Goal: Register for event/course: Register for event/course

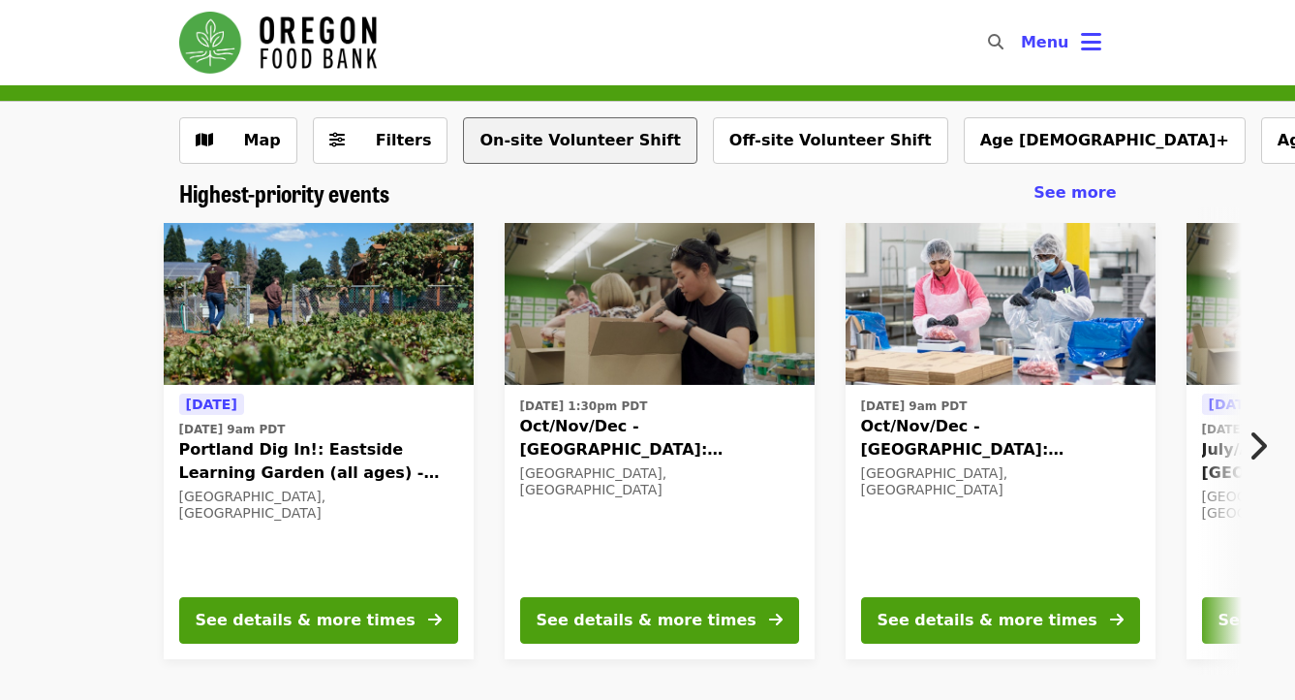
click at [580, 149] on button "On-site Volunteer Shift" at bounding box center [580, 140] width 234 height 47
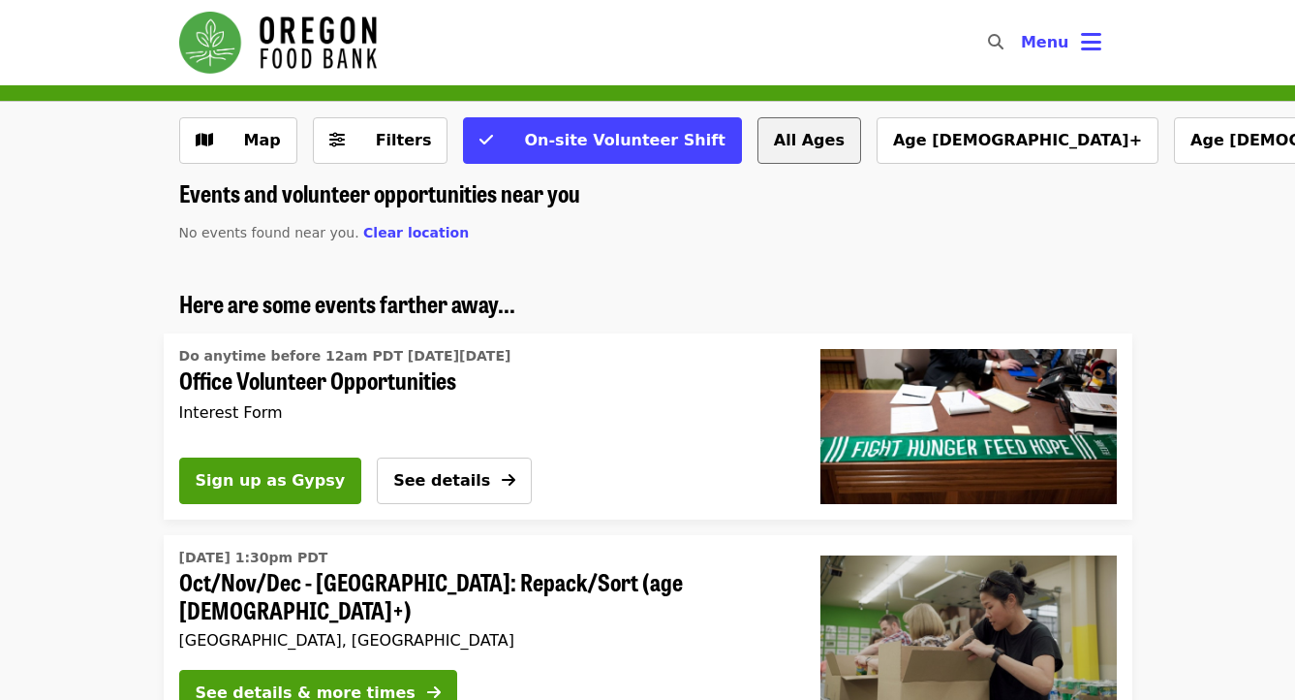
click at [760, 146] on button "All Ages" at bounding box center [810, 140] width 104 height 47
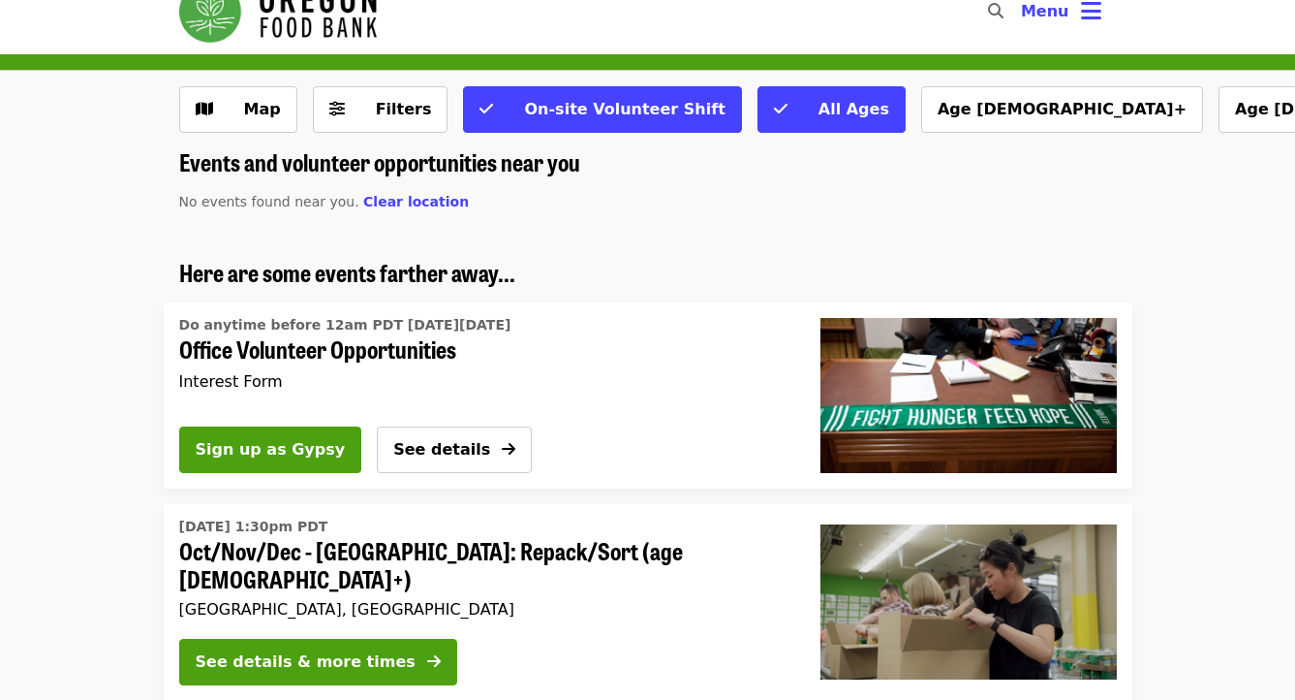
scroll to position [34, 0]
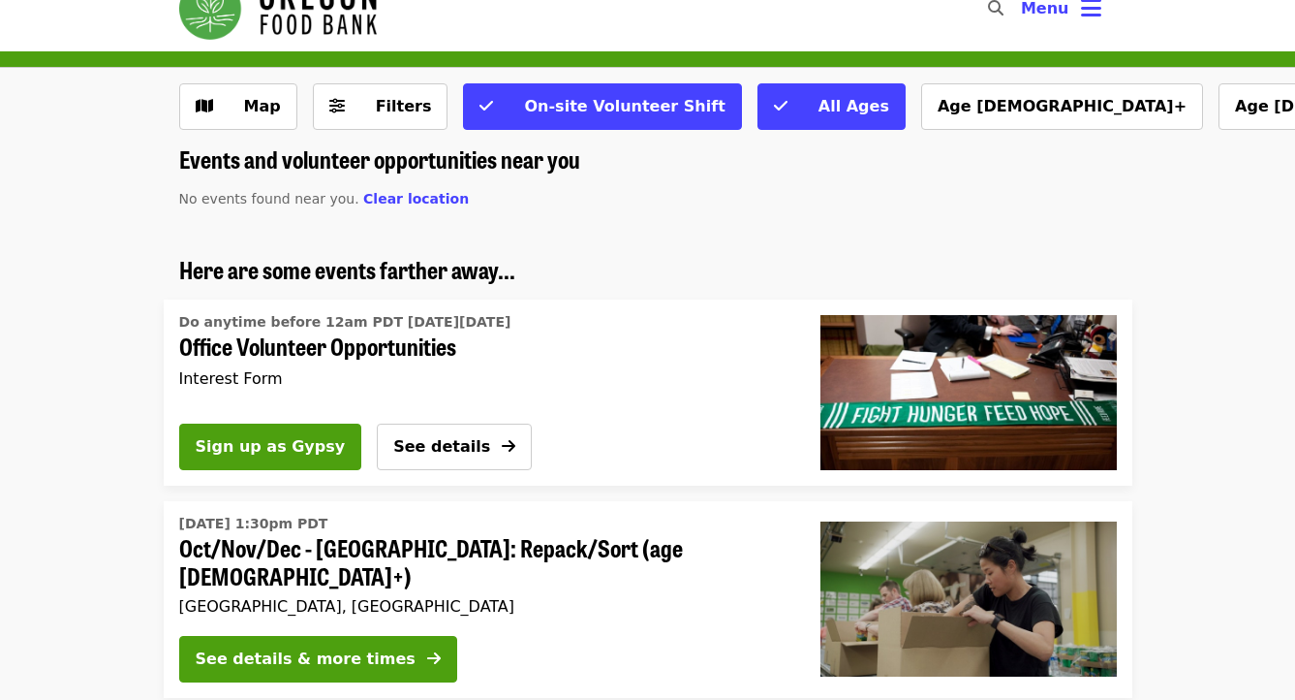
click at [397, 200] on span "Clear location" at bounding box center [416, 199] width 106 height 16
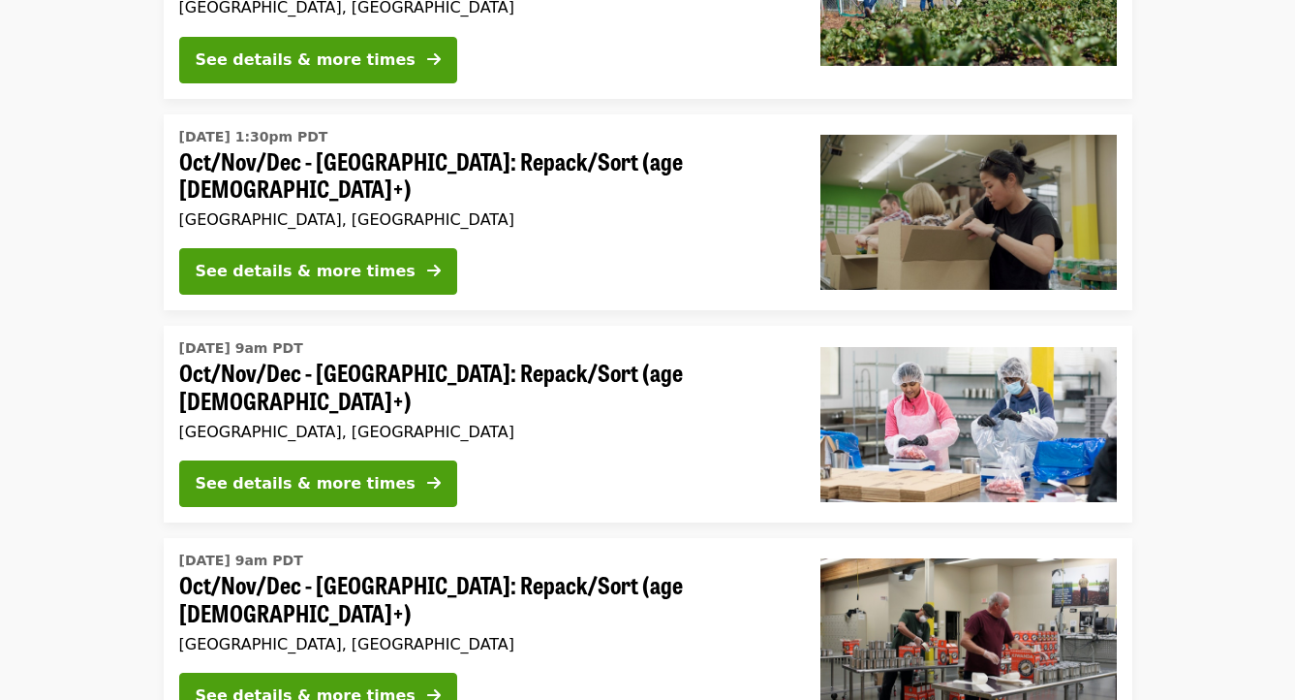
scroll to position [355, 0]
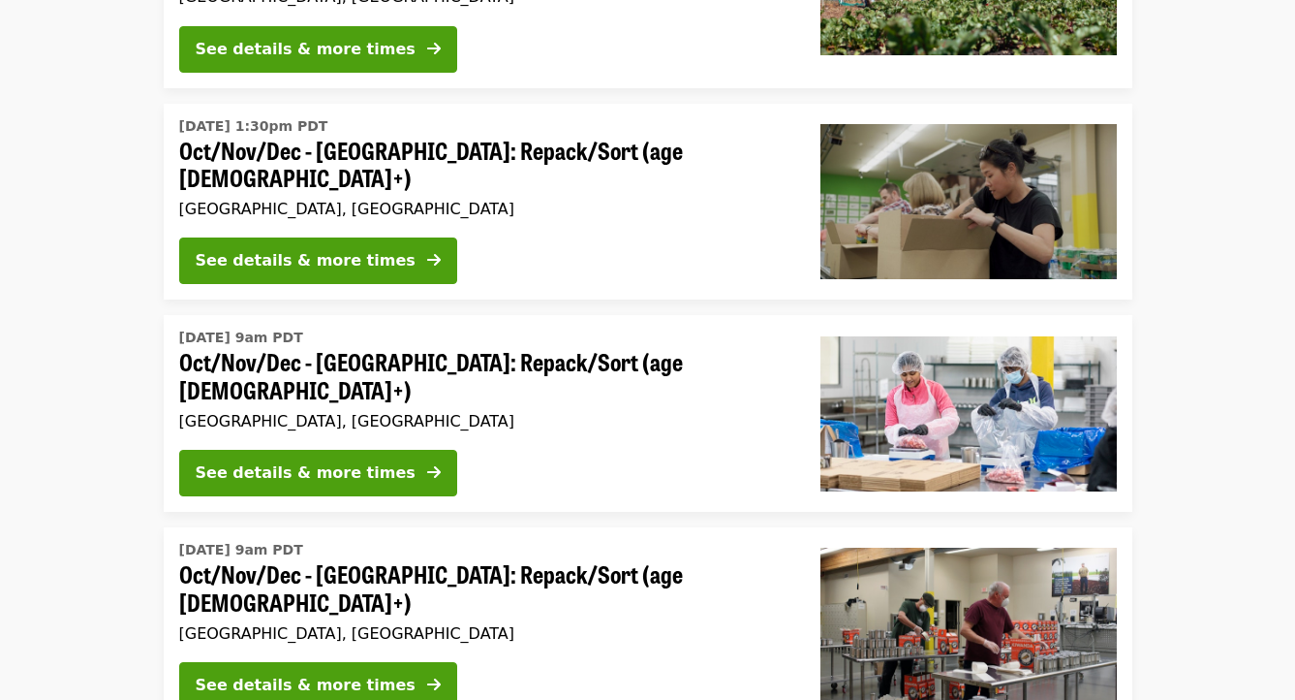
click at [478, 159] on span "Oct/Nov/Dec - [GEOGRAPHIC_DATA]: Repack/Sort (age [DEMOGRAPHIC_DATA]+)" at bounding box center [484, 165] width 610 height 56
